Goal: Task Accomplishment & Management: Use online tool/utility

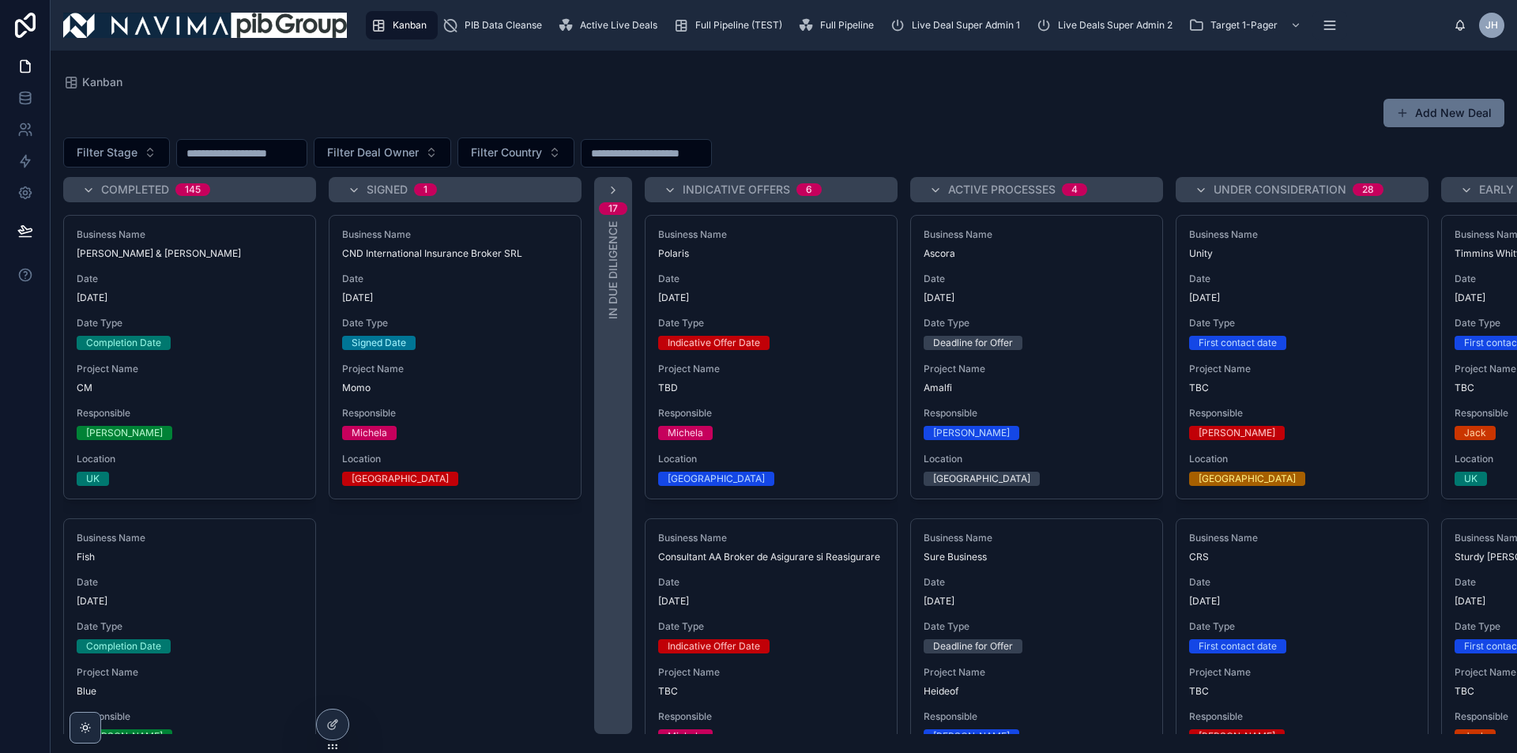
click at [604, 213] on span "17" at bounding box center [613, 208] width 28 height 13
click at [615, 201] on div "17 In Due Diligence" at bounding box center [613, 455] width 38 height 557
click at [878, 104] on div "Add New Deal" at bounding box center [783, 113] width 1441 height 30
click at [1326, 27] on icon "scrollable content" at bounding box center [1330, 25] width 16 height 16
click at [1322, 21] on icon "scrollable content" at bounding box center [1330, 25] width 16 height 16
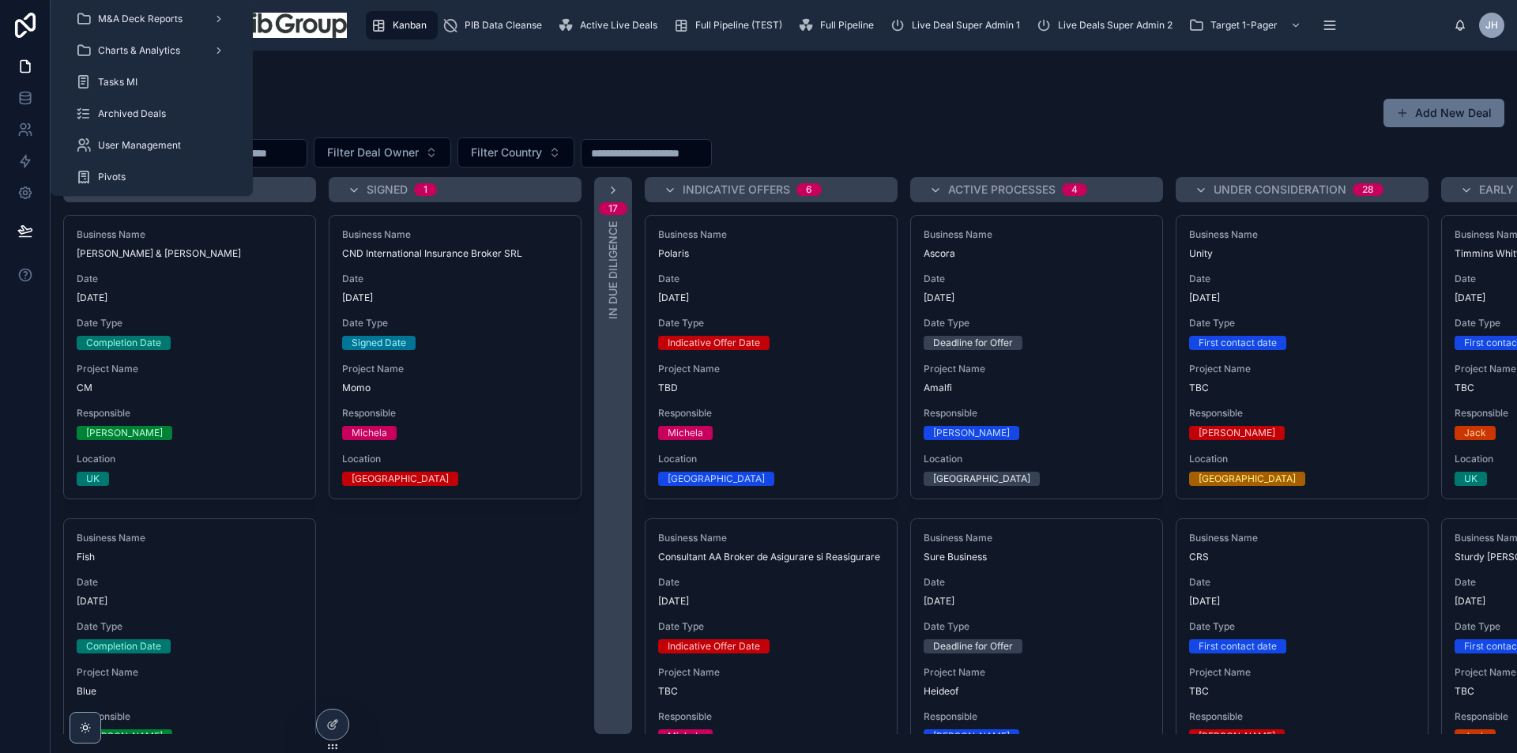
click at [1330, 24] on icon "scrollable content" at bounding box center [1330, 25] width 16 height 16
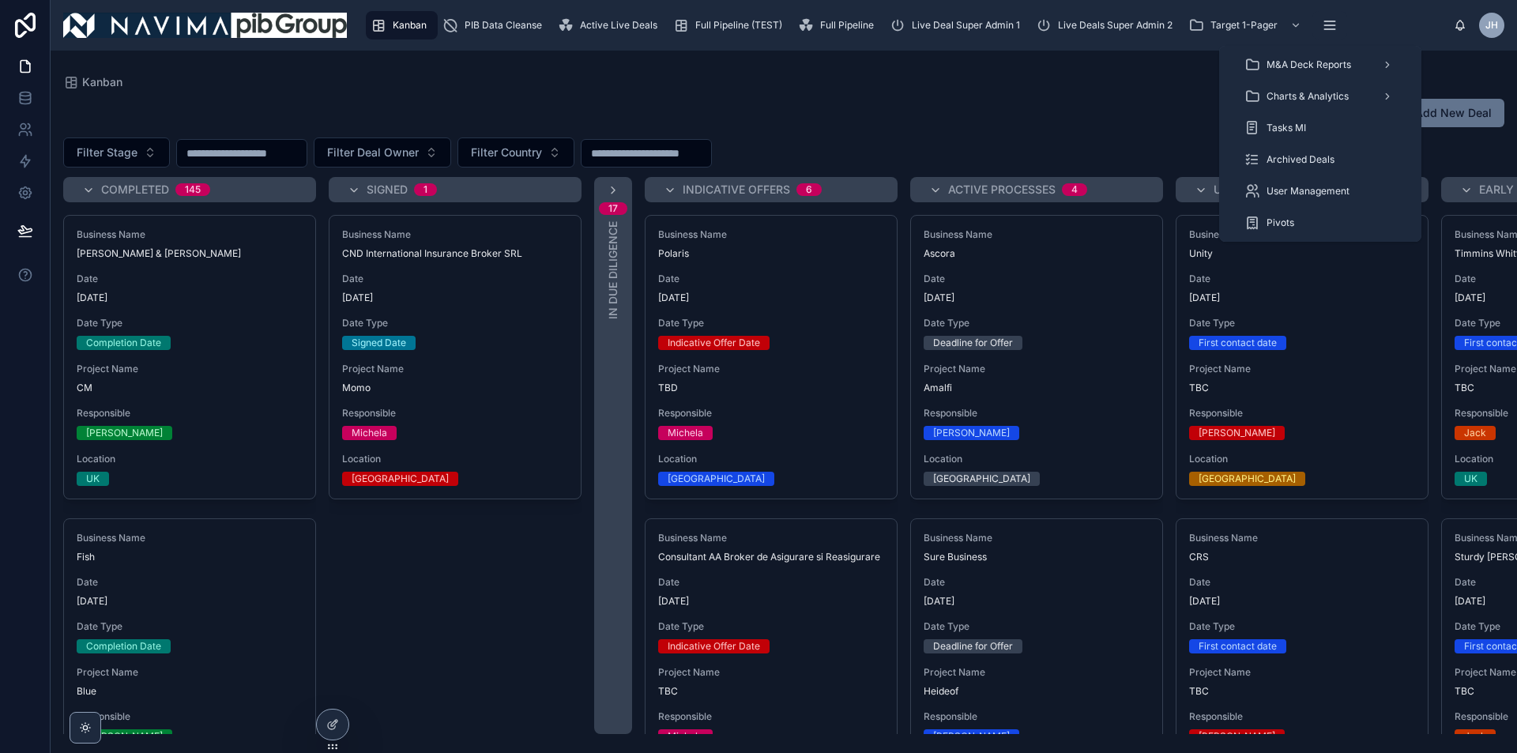
click at [1321, 95] on span "Charts & Analytics" at bounding box center [1307, 96] width 82 height 13
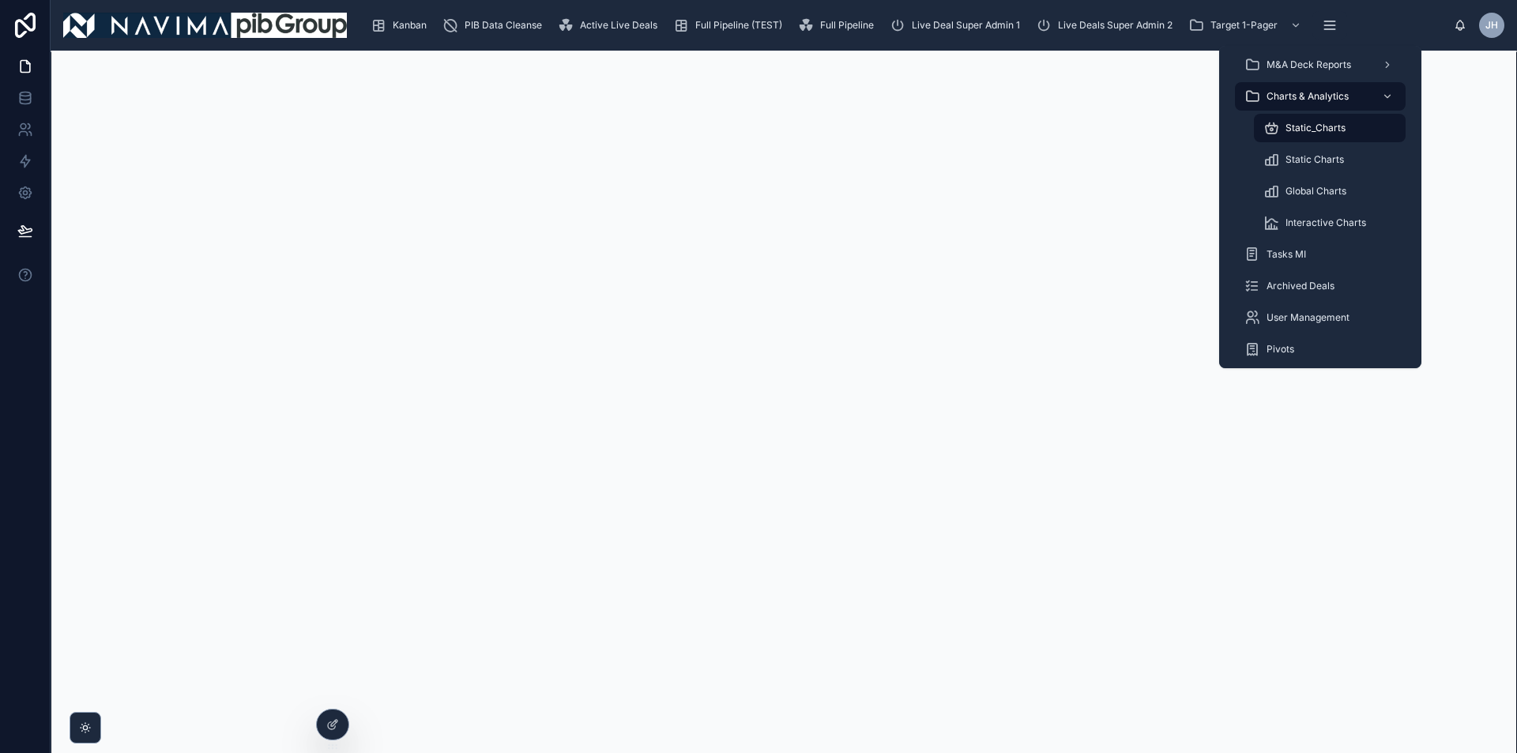
click at [1330, 30] on icon "scrollable content" at bounding box center [1330, 25] width 16 height 16
click at [1326, 60] on span "M&A Deck Reports" at bounding box center [1308, 64] width 85 height 13
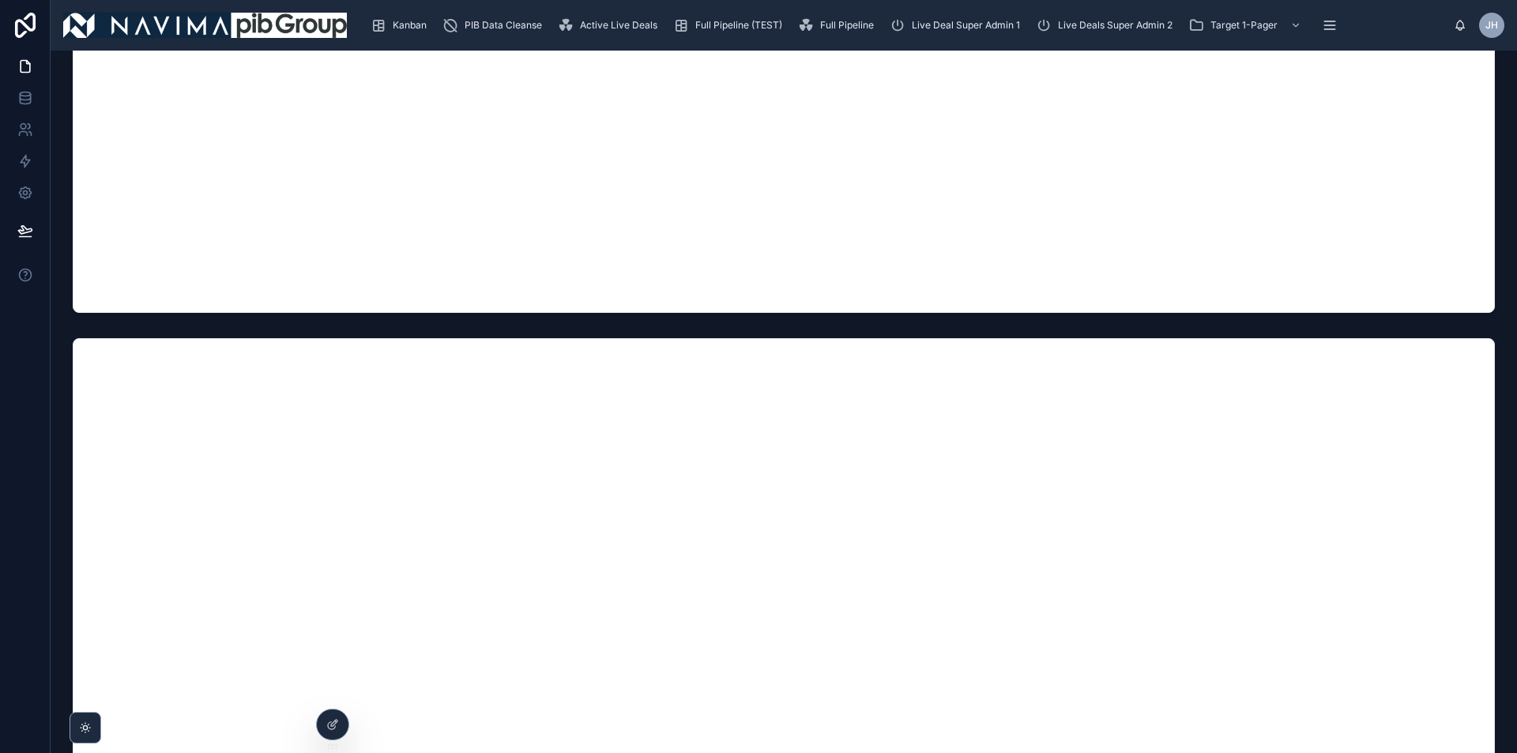
scroll to position [790, 0]
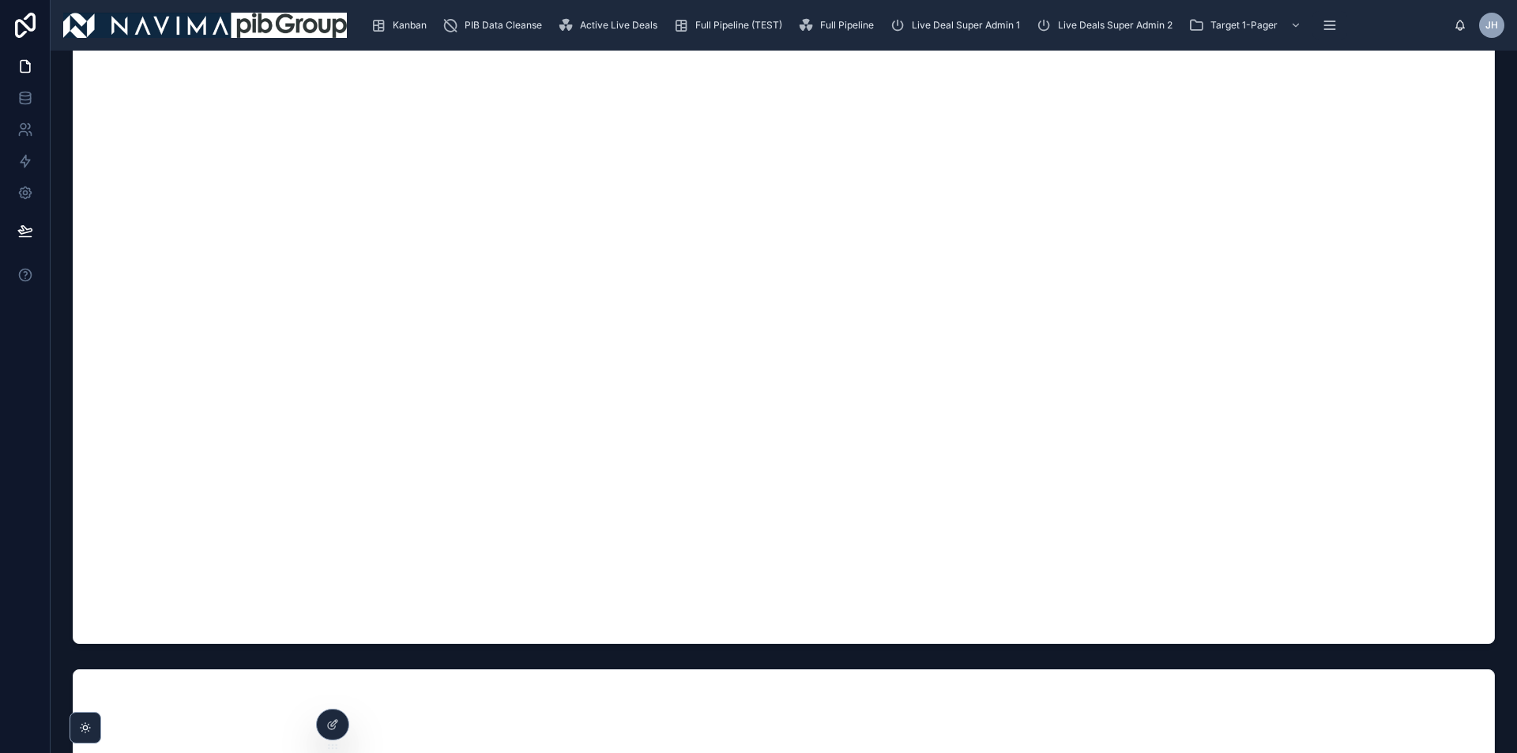
scroll to position [3555, 0]
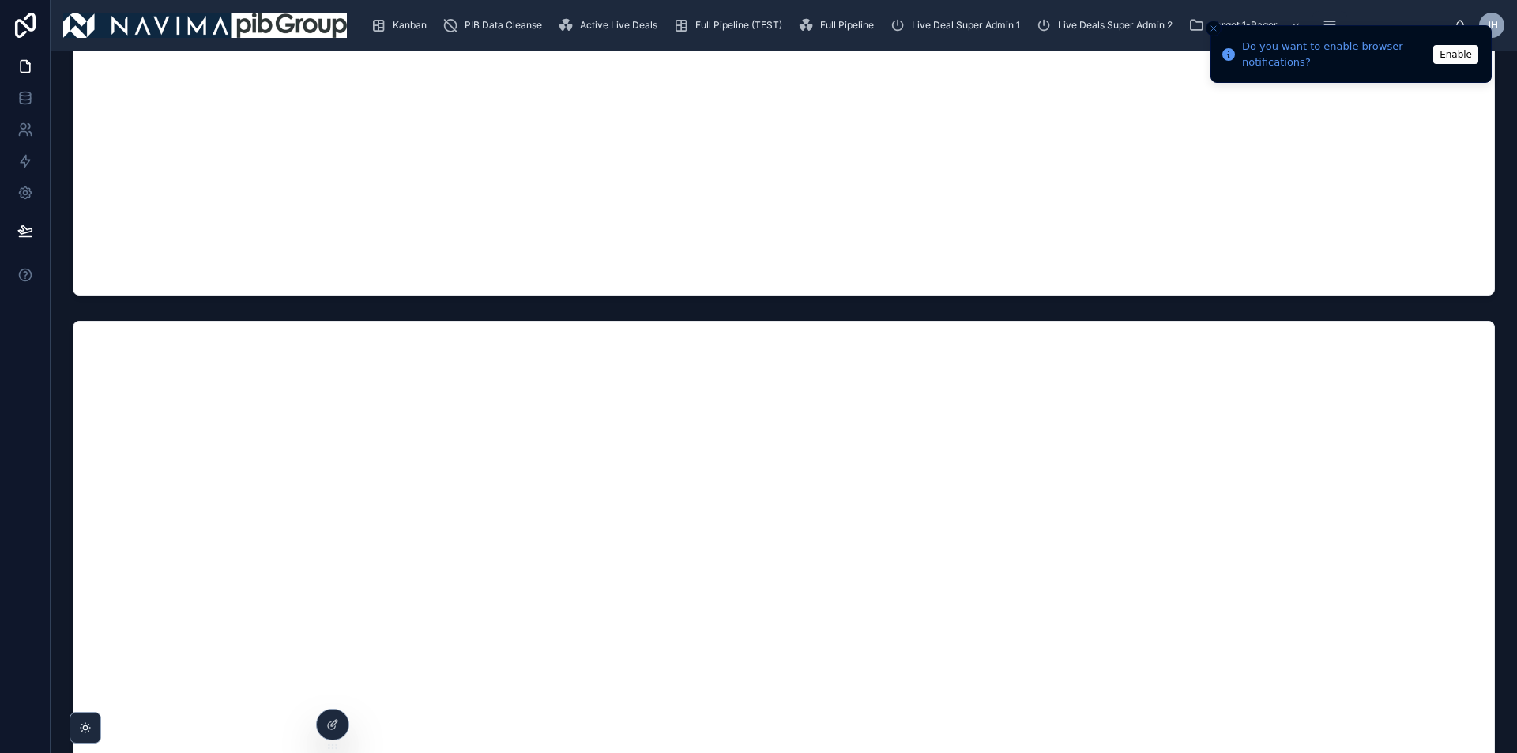
scroll to position [8058, 0]
